Goal: Information Seeking & Learning: Learn about a topic

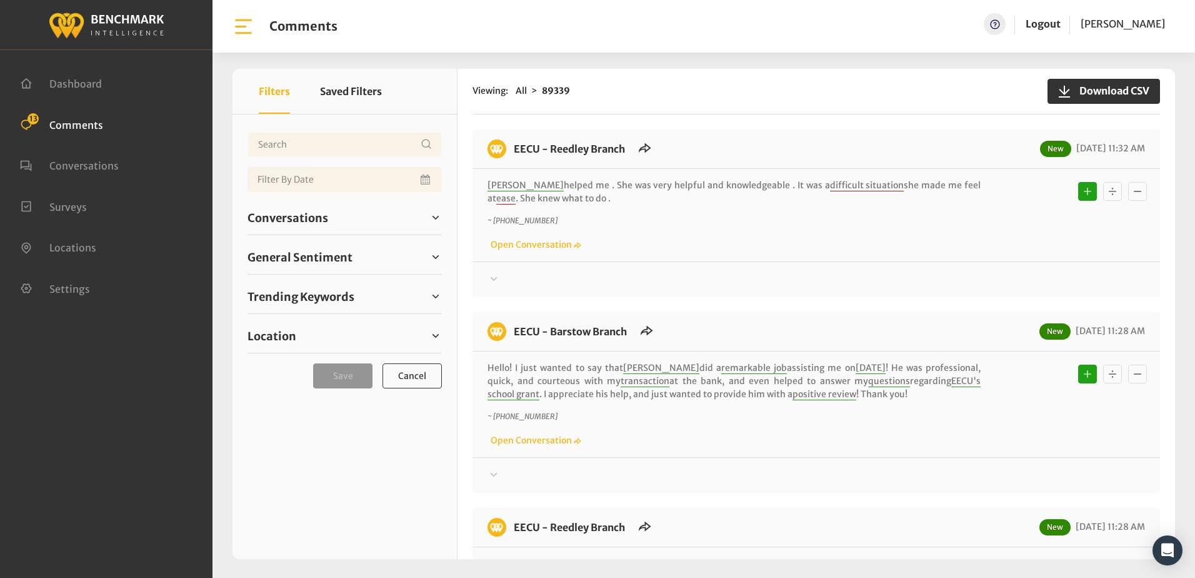
click at [714, 119] on div "Viewing: All 89339 Download CSV EECU - Reedley Branch New 10/09/2025 11:32 AM J…" at bounding box center [817, 314] width 718 height 490
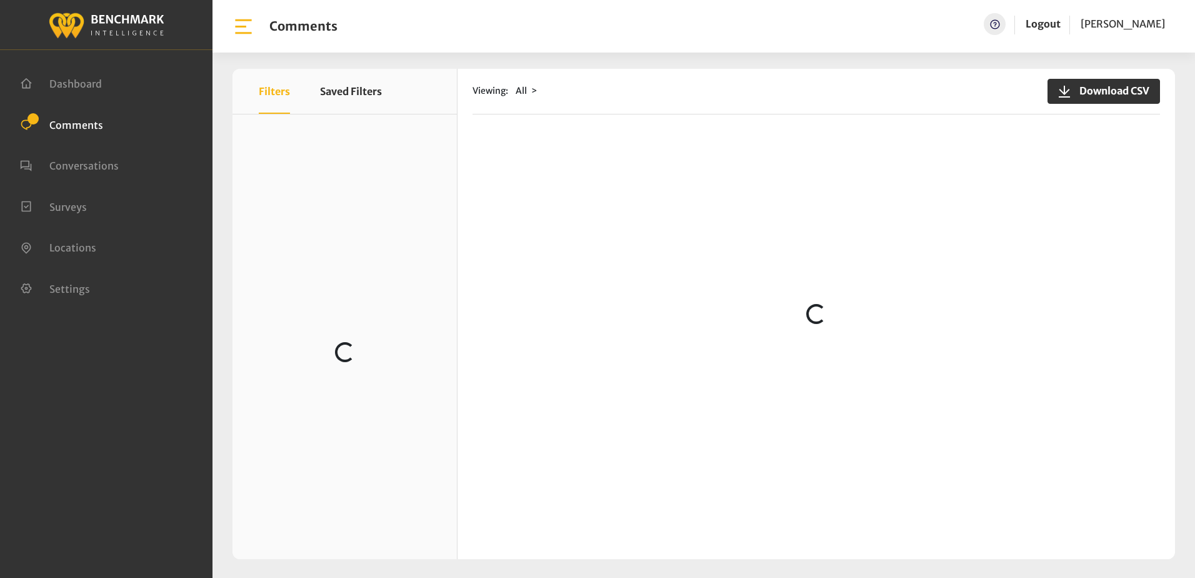
scroll to position [1813, 0]
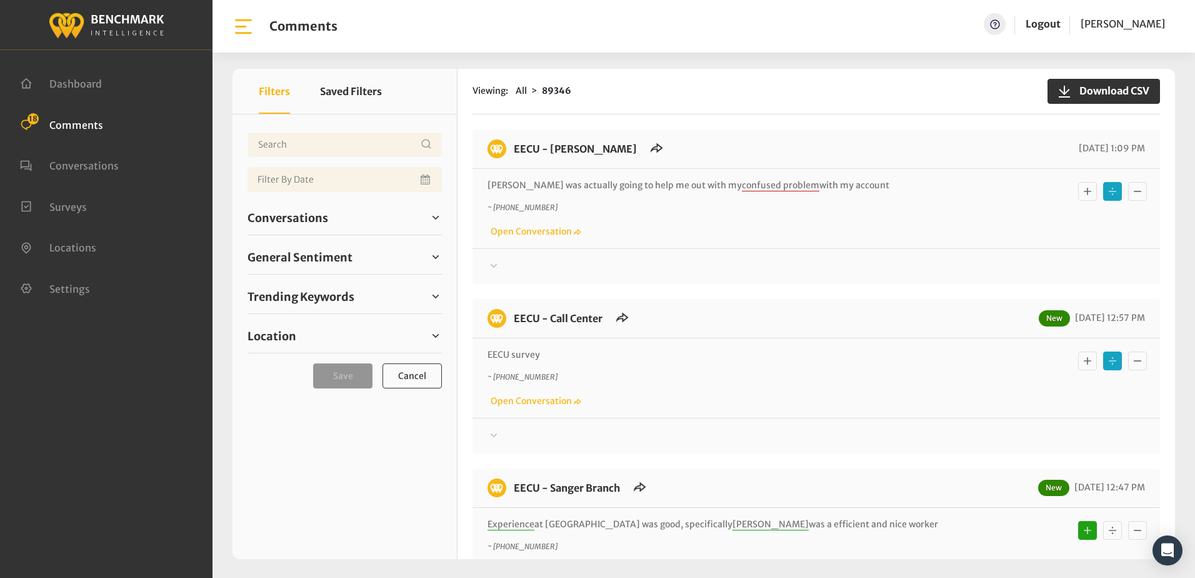
click at [794, 268] on div at bounding box center [817, 266] width 658 height 15
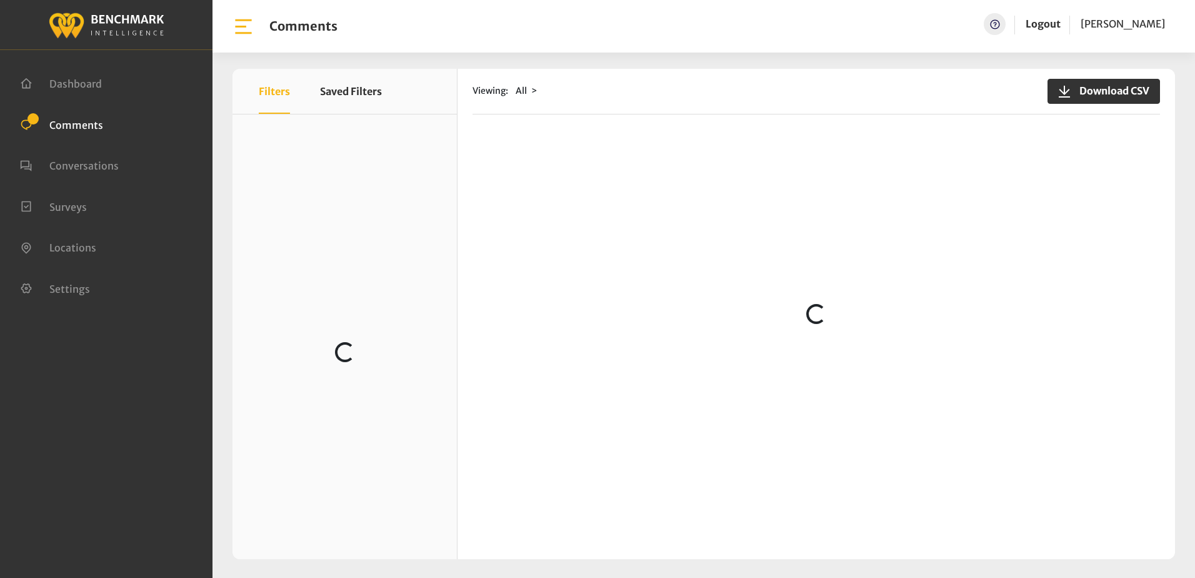
scroll to position [313, 0]
click at [78, 124] on span "Comments" at bounding box center [76, 124] width 54 height 13
click at [821, 111] on div "Viewing: All Download CSV" at bounding box center [817, 92] width 688 height 46
click at [758, 121] on div "Viewing: All Download CSV Loading..." at bounding box center [817, 314] width 718 height 490
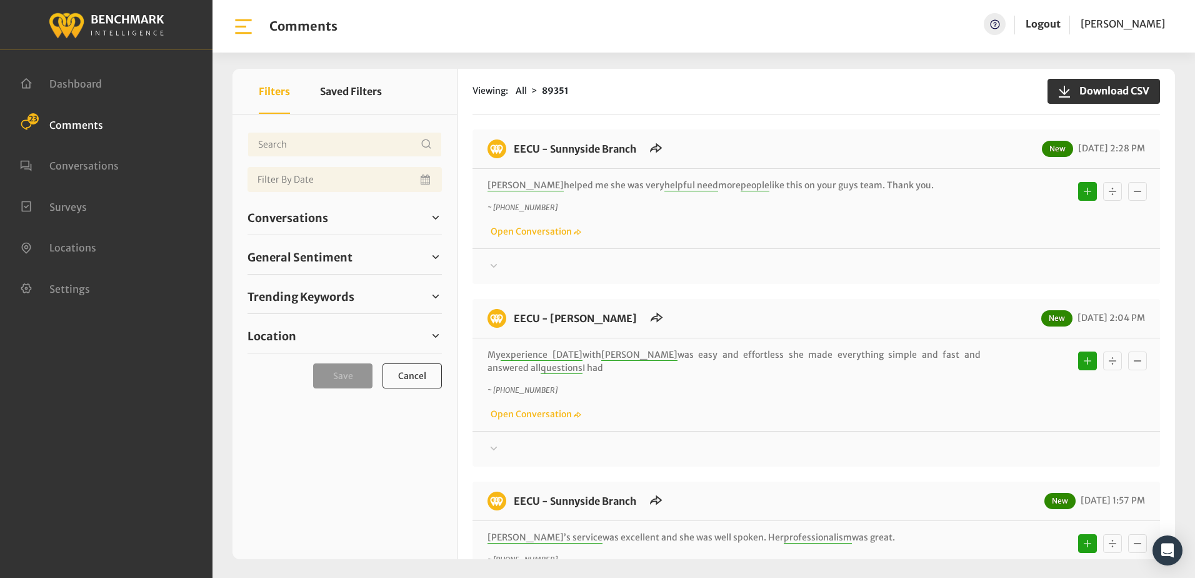
click at [806, 279] on div "EECU - Sunnyside Branch New 10/09/2025 2:28 PM Veronica helped me she was very …" at bounding box center [817, 206] width 688 height 154
drag, startPoint x: 838, startPoint y: 265, endPoint x: 857, endPoint y: 260, distance: 18.8
click at [845, 265] on div at bounding box center [817, 266] width 658 height 15
